Goal: Navigation & Orientation: Find specific page/section

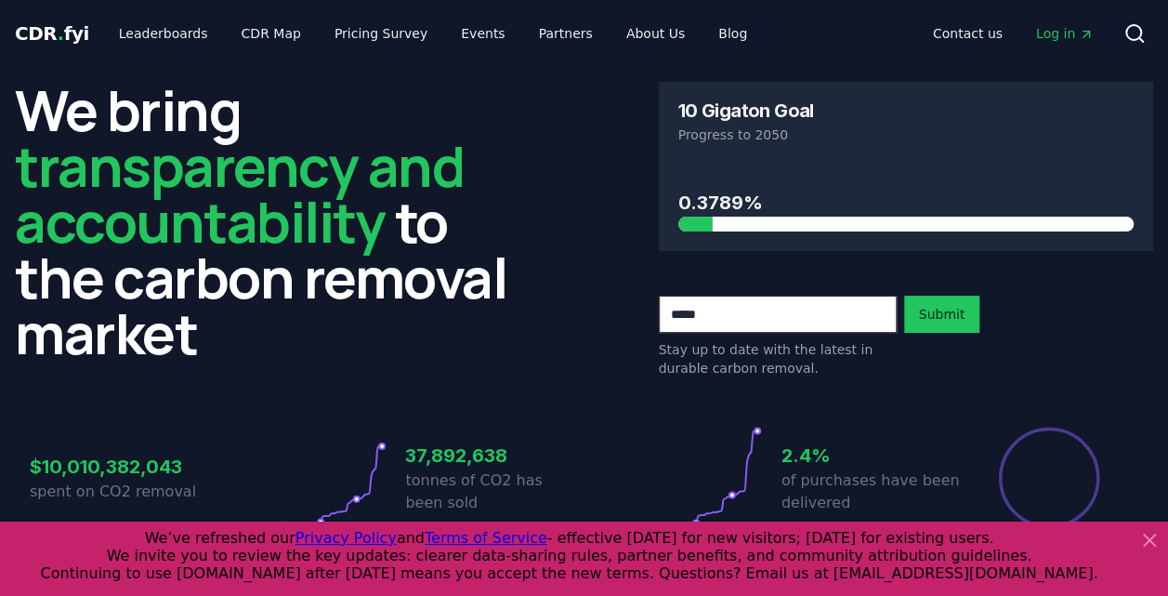
click at [1150, 543] on icon at bounding box center [1149, 540] width 22 height 22
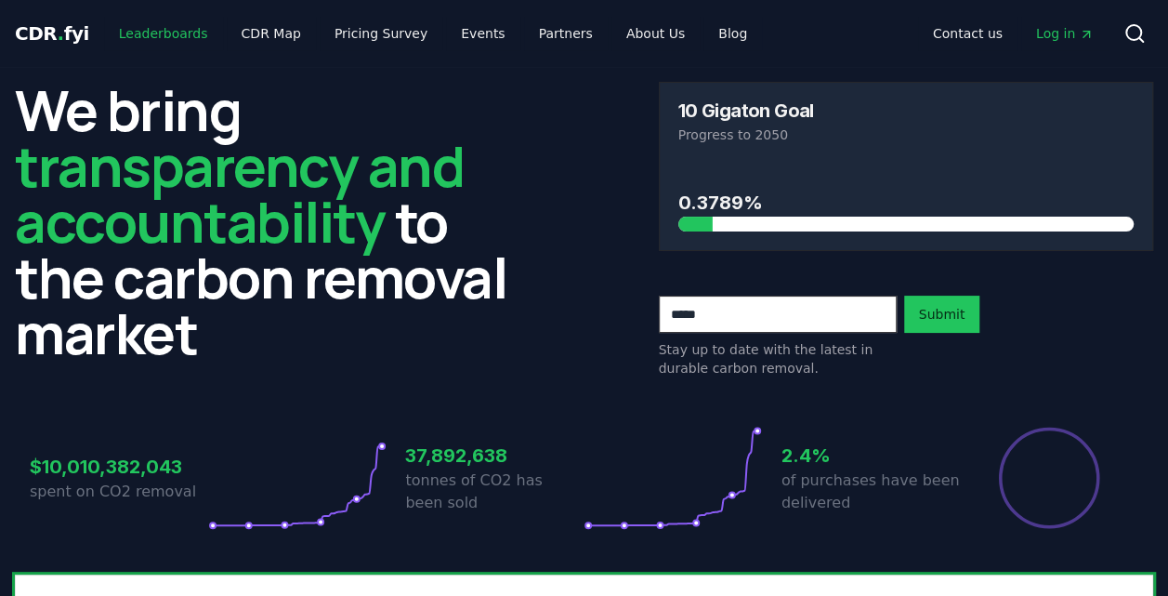
click at [157, 24] on link "Leaderboards" at bounding box center [163, 33] width 119 height 33
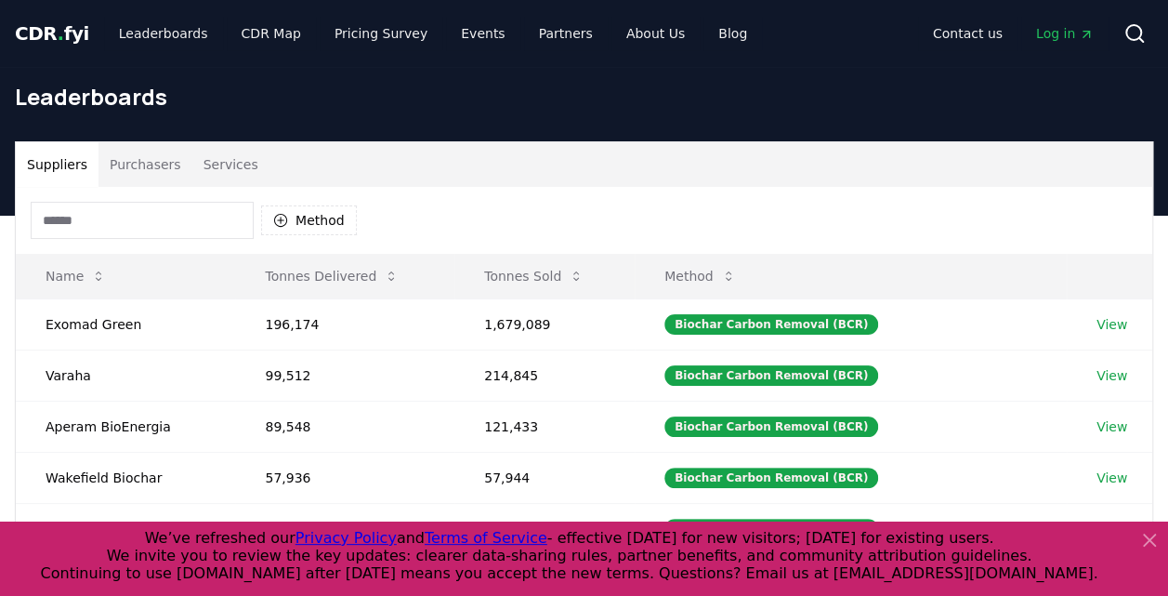
click at [1143, 544] on icon at bounding box center [1149, 540] width 22 height 22
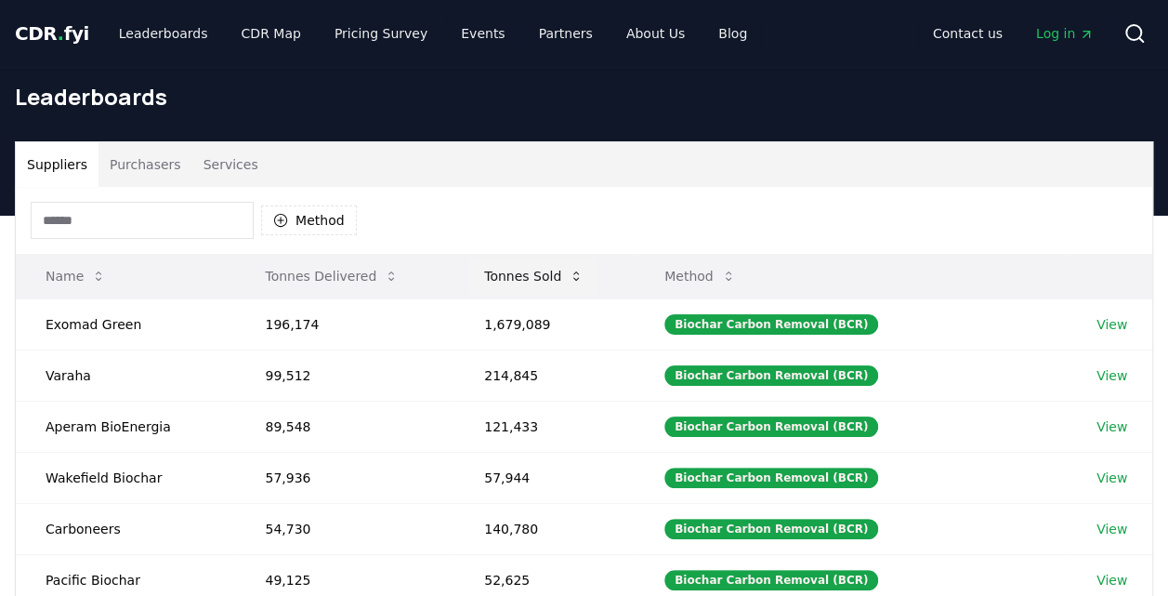
click at [565, 272] on button "Tonnes Sold" at bounding box center [533, 275] width 129 height 37
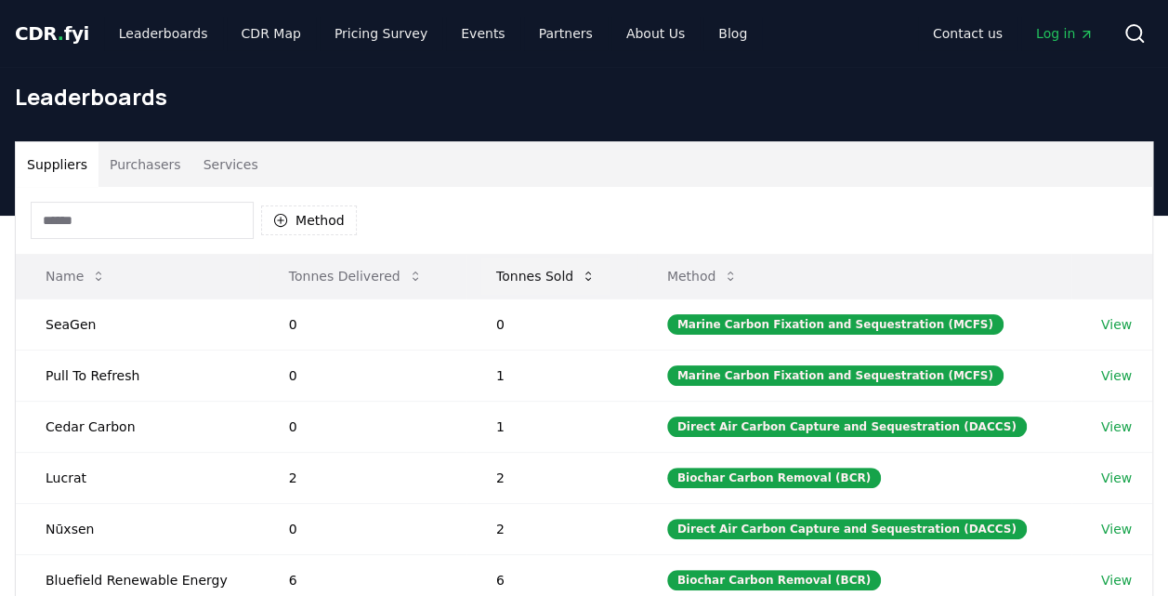
click at [565, 272] on button "Tonnes Sold" at bounding box center [545, 275] width 129 height 37
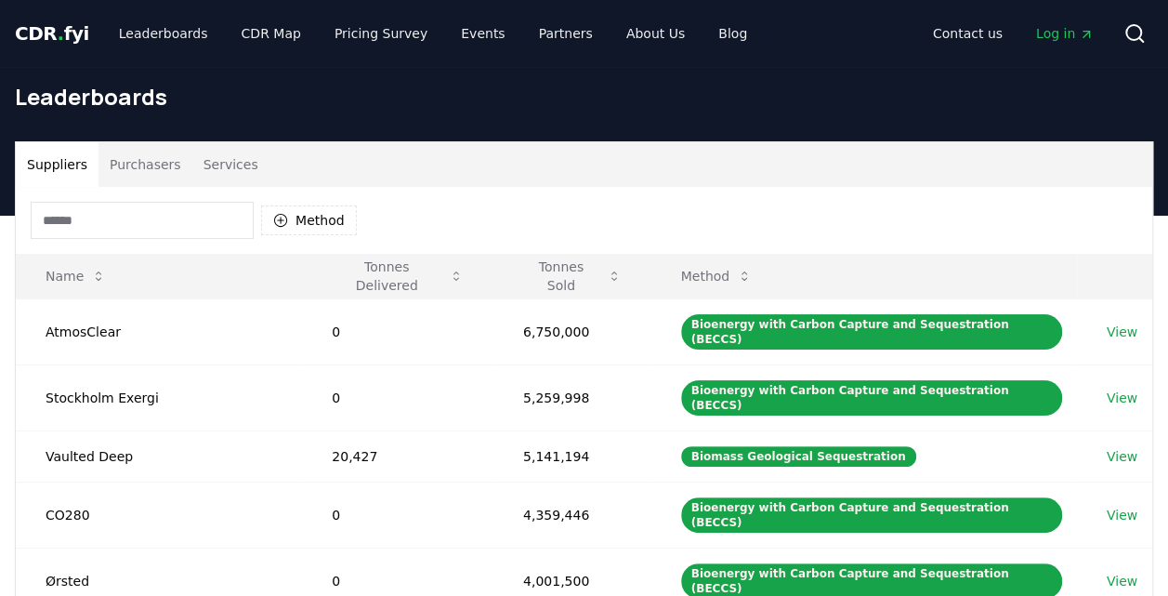
click at [21, 33] on span "CDR . fyi" at bounding box center [52, 33] width 74 height 22
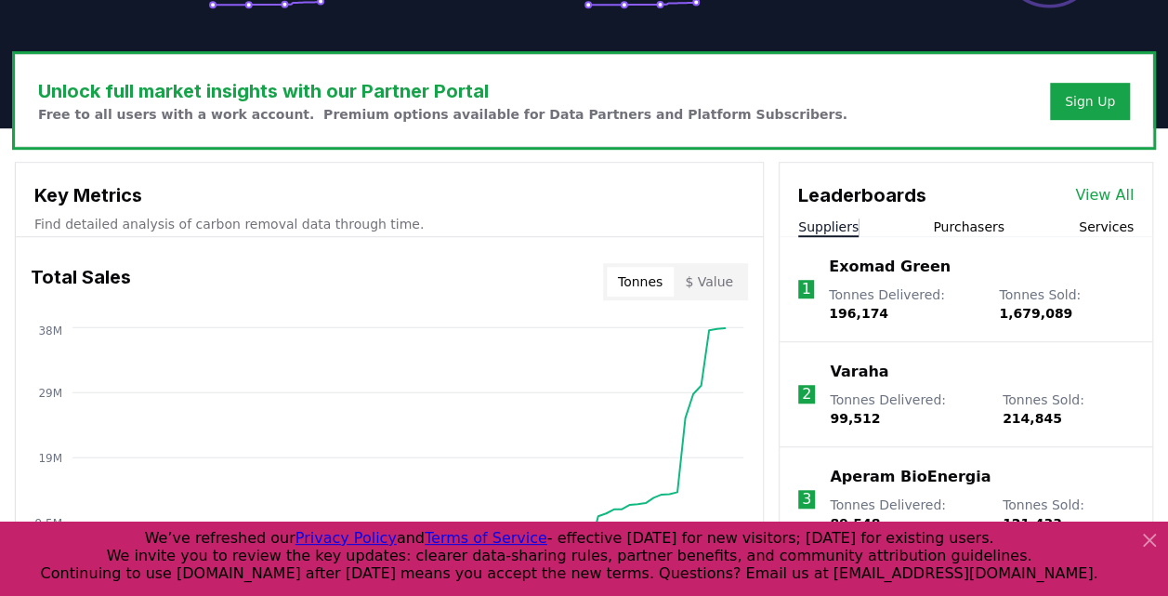
scroll to position [1042, 0]
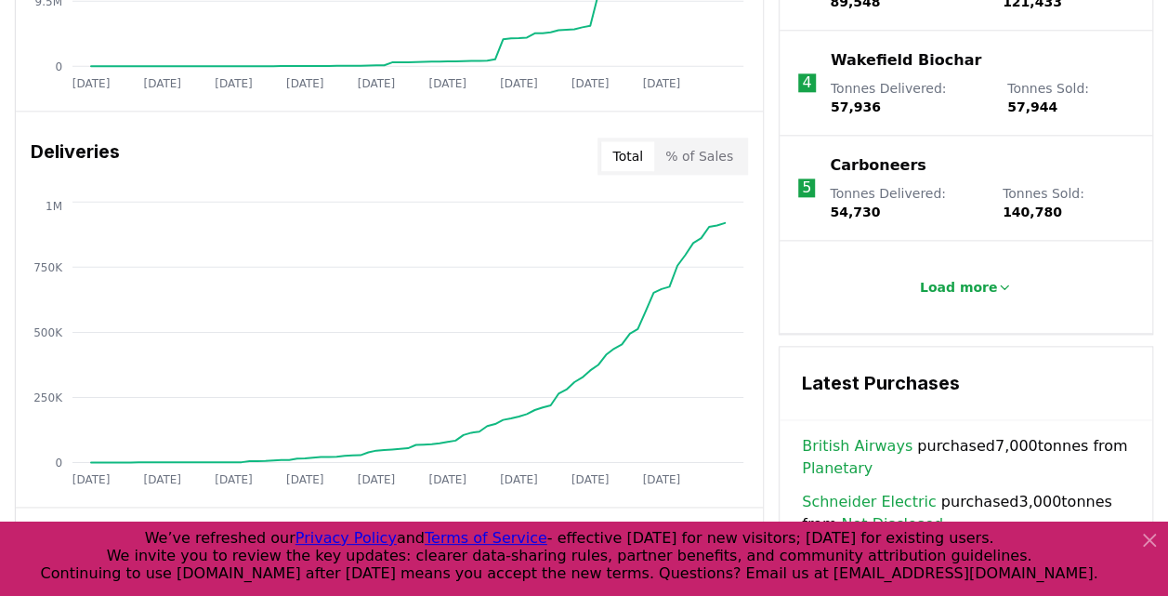
click at [1150, 533] on icon at bounding box center [1149, 540] width 22 height 22
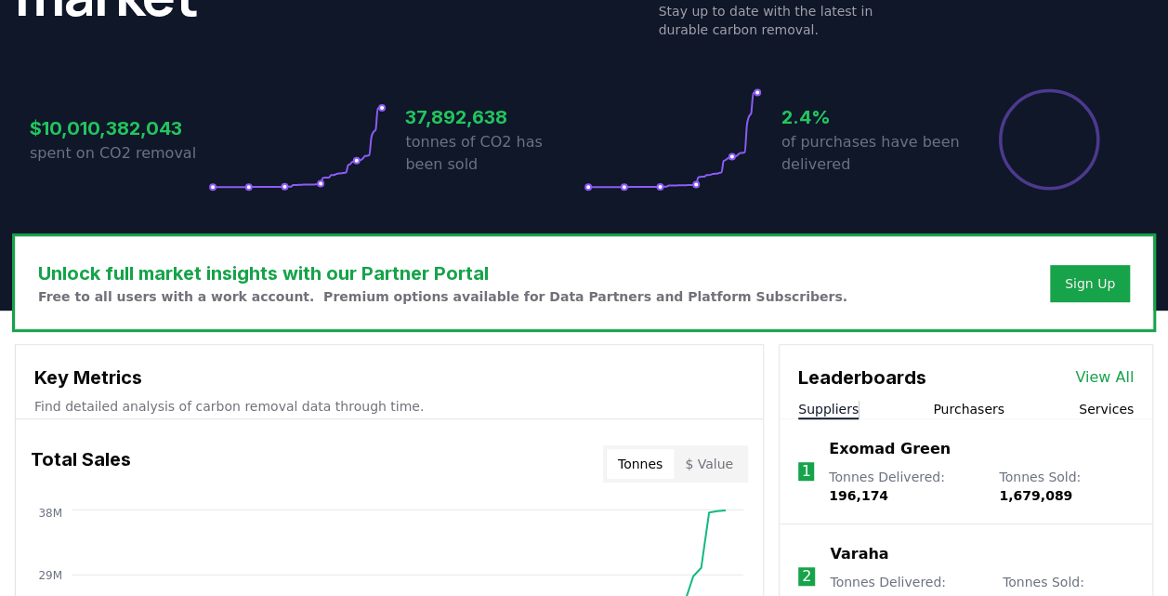
scroll to position [0, 0]
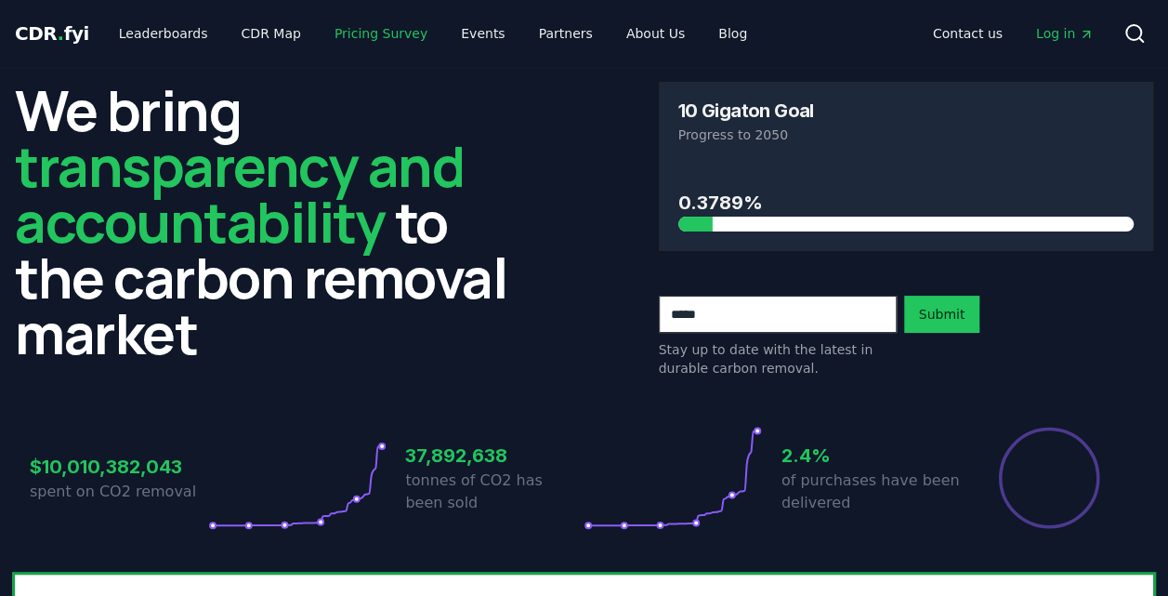
click at [349, 38] on link "Pricing Survey" at bounding box center [381, 33] width 123 height 33
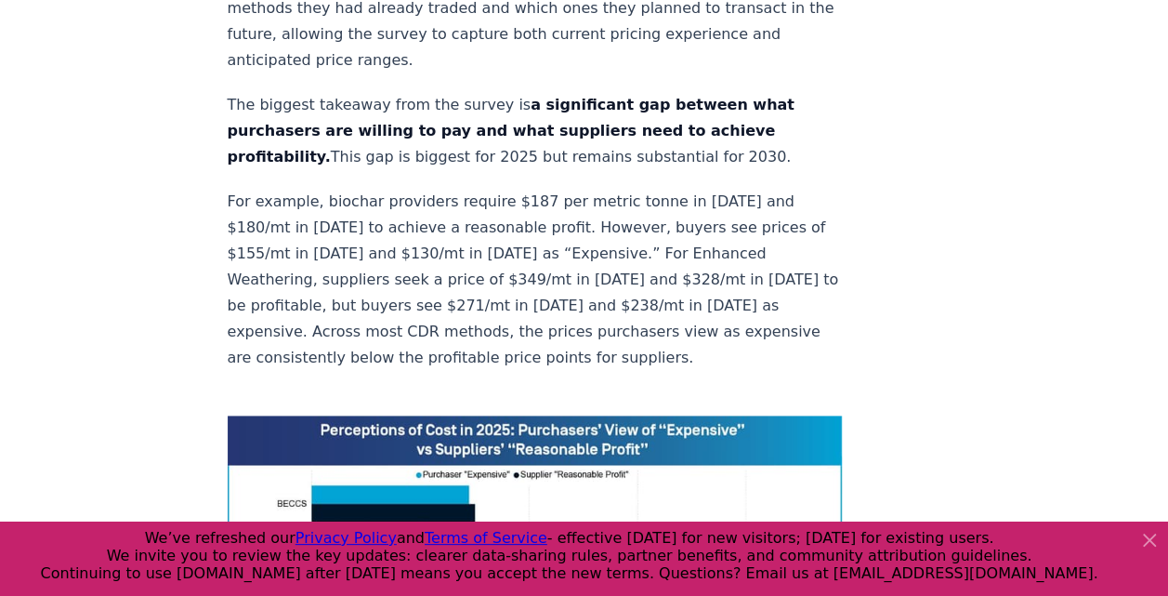
scroll to position [1563, 0]
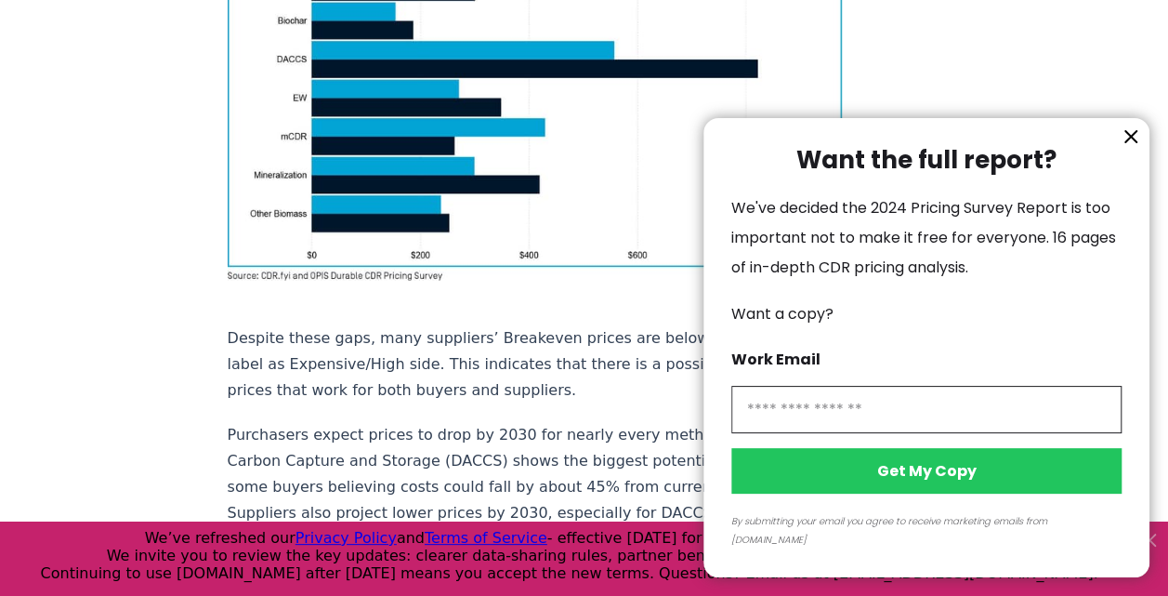
click at [1130, 142] on icon "information" at bounding box center [1130, 136] width 11 height 11
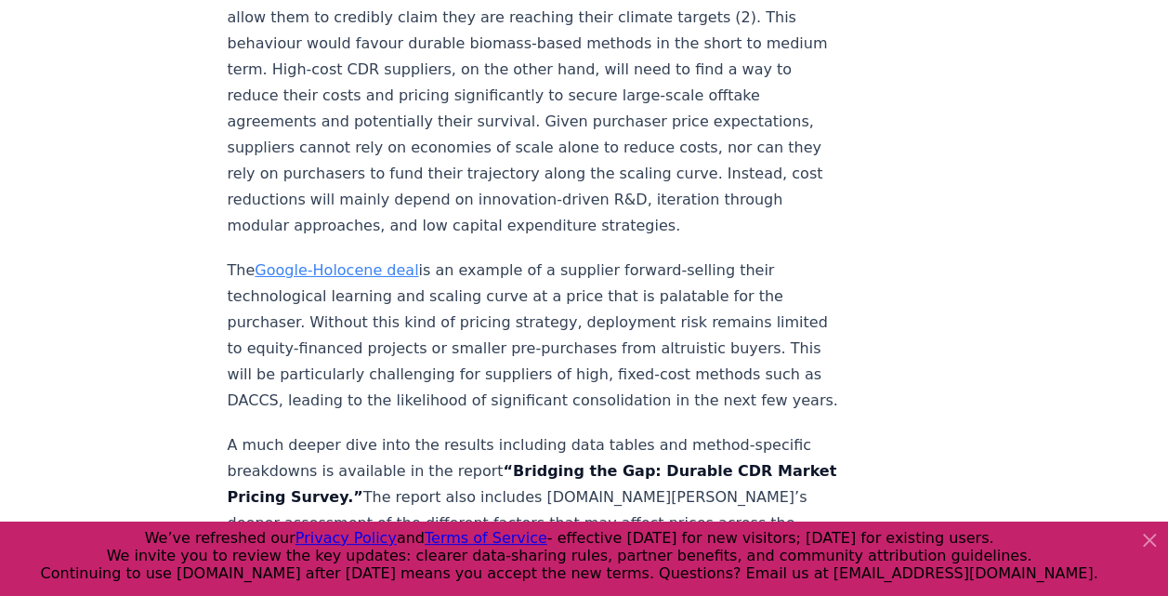
scroll to position [4051, 0]
